Goal: Find specific page/section: Find specific page/section

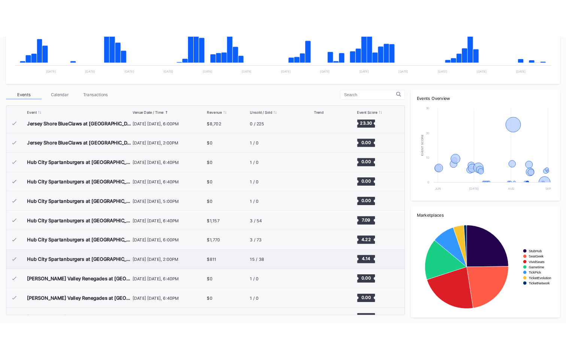
scroll to position [607, 0]
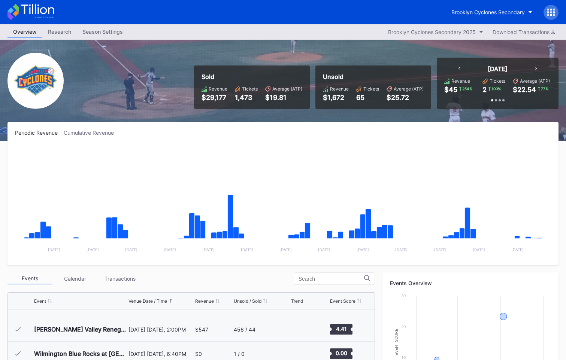
scroll to position [607, 0]
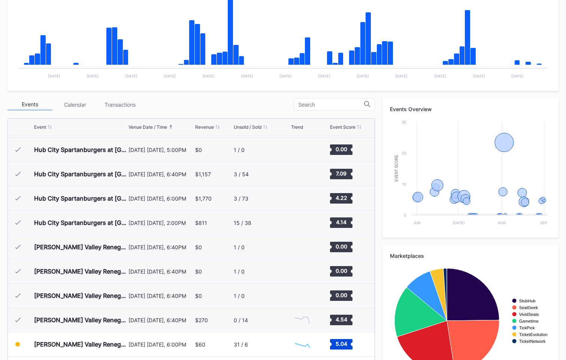
scroll to position [206, 0]
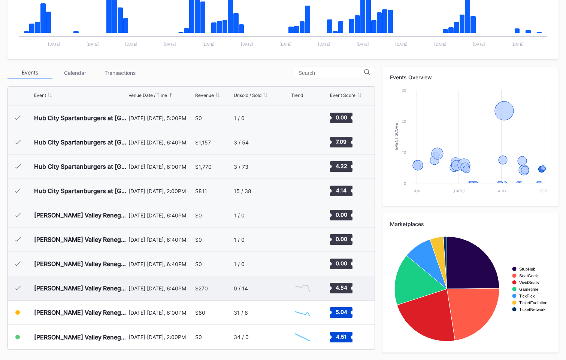
click at [265, 290] on div "0 / 14" at bounding box center [261, 288] width 55 height 24
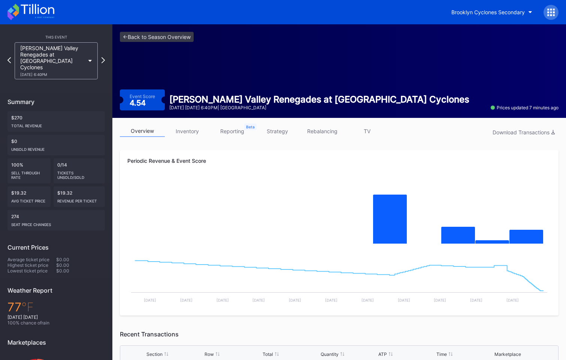
click at [34, 63] on div "Hudson Valley Renegades at Brooklyn Cyclones 8/29 Friday 6:40PM" at bounding box center [52, 61] width 64 height 32
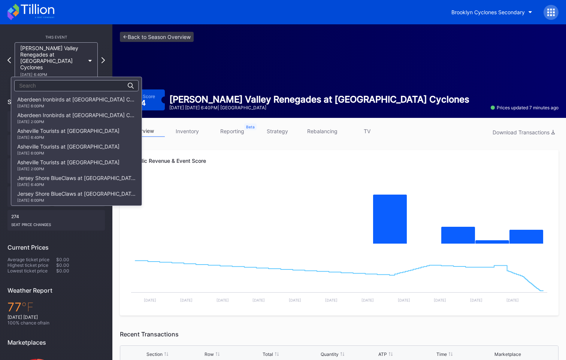
scroll to position [442, 0]
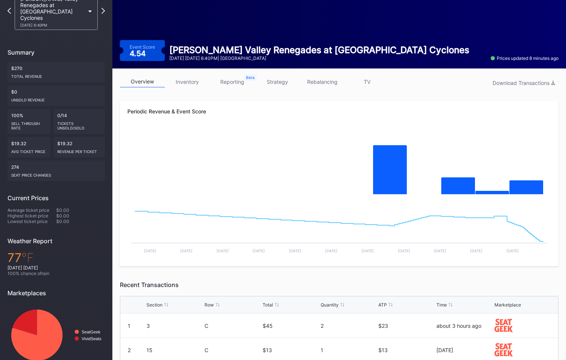
scroll to position [37, 0]
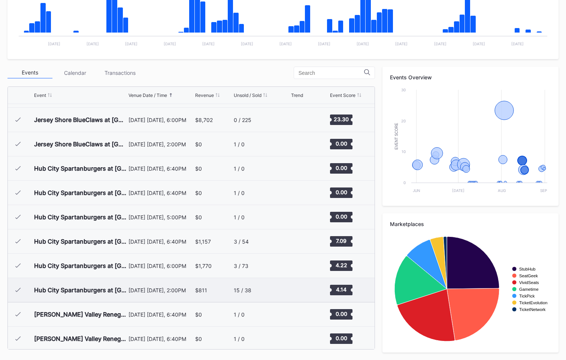
scroll to position [494, 0]
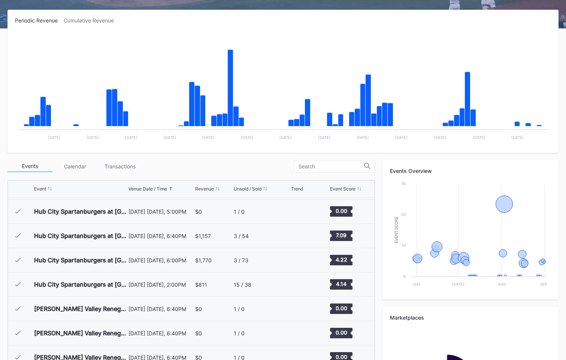
scroll to position [206, 0]
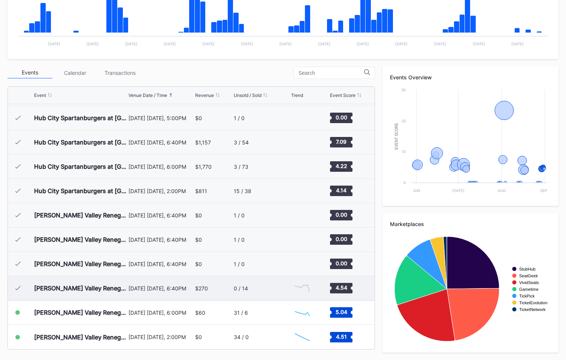
click at [182, 292] on div "[DATE] [DATE], 6:40PM" at bounding box center [160, 288] width 65 height 24
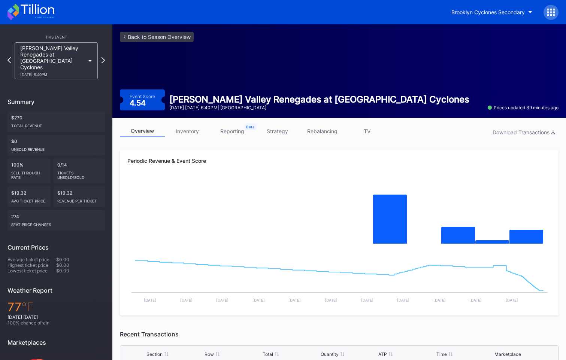
click at [17, 12] on icon at bounding box center [16, 13] width 6 height 6
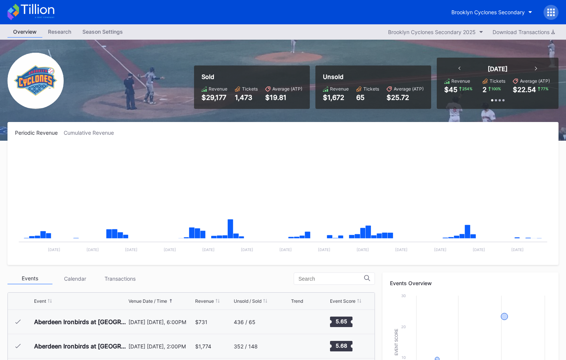
scroll to position [607, 0]
